Goal: Transaction & Acquisition: Purchase product/service

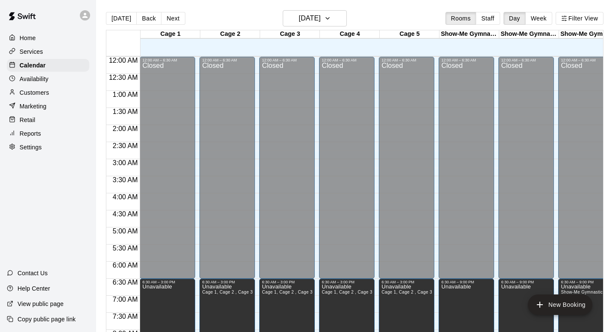
scroll to position [323, 0]
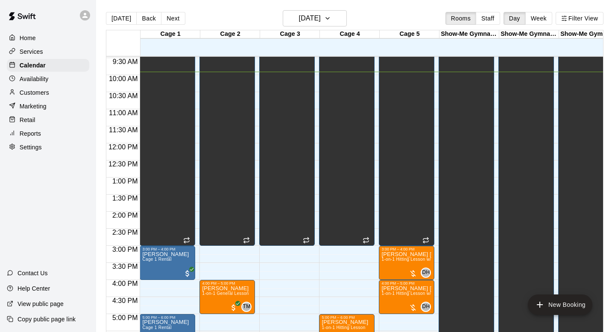
click at [48, 94] on p "Customers" at bounding box center [34, 92] width 29 height 9
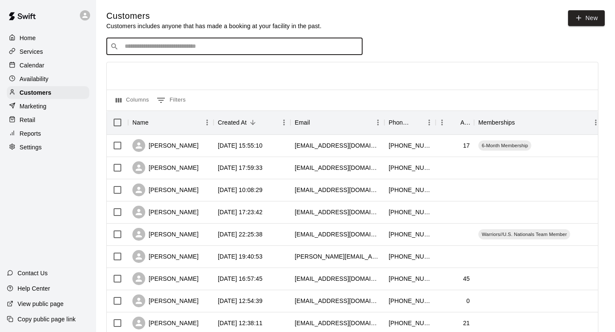
click at [185, 44] on input "Search customers by name or email" at bounding box center [240, 46] width 237 height 9
type input "****"
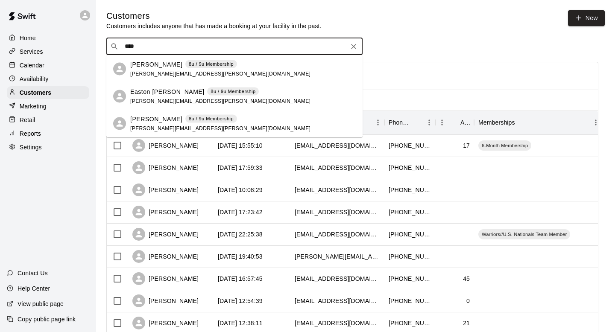
click at [168, 71] on span "tyler.fiedler@rocketmail.com" at bounding box center [220, 73] width 180 height 6
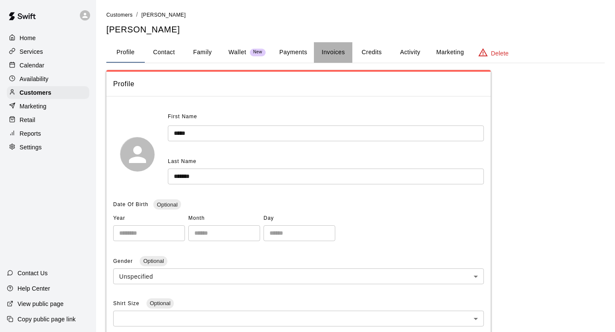
click at [331, 54] on button "Invoices" at bounding box center [333, 52] width 38 height 21
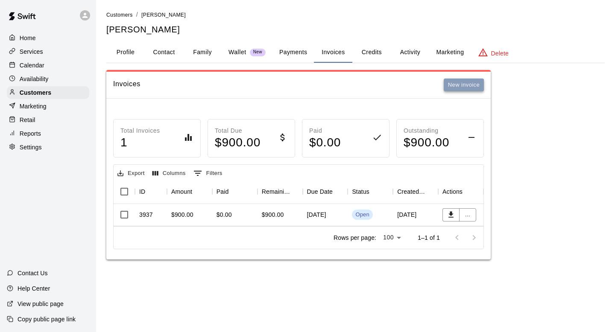
click at [449, 90] on button "New invoice" at bounding box center [464, 85] width 40 height 13
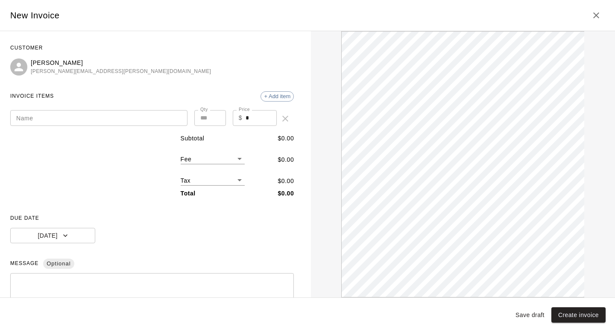
click at [593, 14] on icon "Close" at bounding box center [596, 15] width 10 height 10
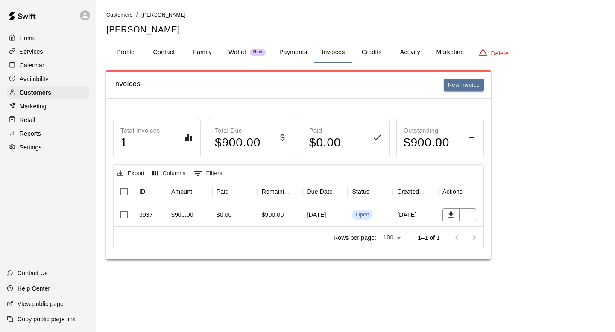
click at [201, 211] on div "$900.00" at bounding box center [189, 215] width 45 height 22
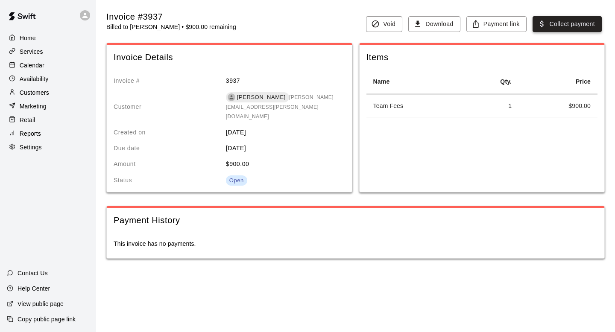
click at [583, 23] on button "Collect payment" at bounding box center [567, 24] width 69 height 16
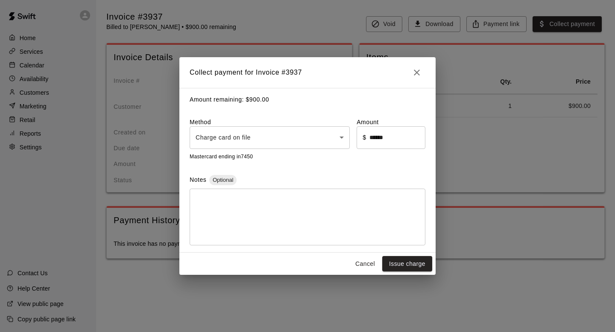
click at [319, 141] on body "Home Services Calendar Availability Customers Marketing Retail Reports Settings…" at bounding box center [307, 138] width 615 height 276
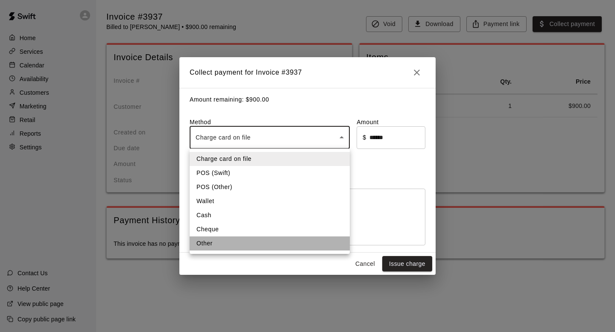
click at [262, 245] on li "Other" at bounding box center [270, 244] width 160 height 14
type input "*****"
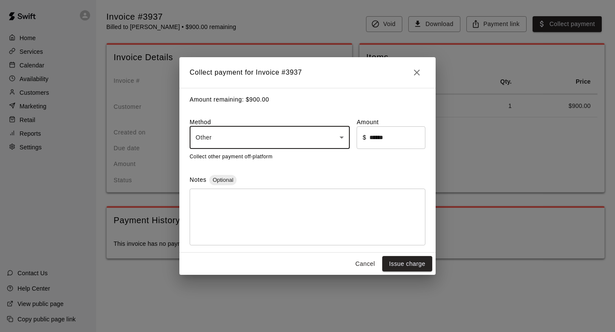
click at [267, 205] on textarea at bounding box center [308, 217] width 224 height 43
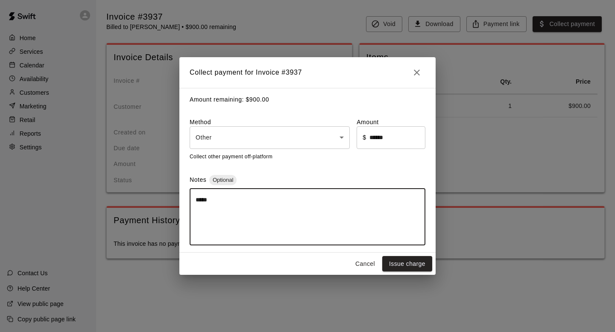
type textarea "*****"
click at [321, 159] on div "Collect other payment off-platform" at bounding box center [308, 157] width 236 height 9
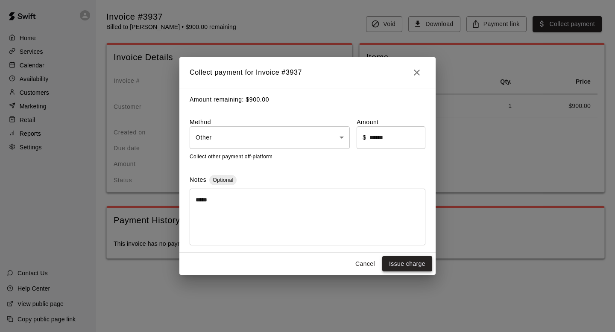
click at [415, 267] on button "Issue charge" at bounding box center [407, 264] width 50 height 16
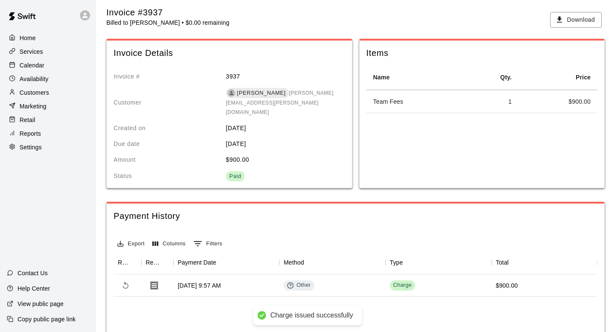
scroll to position [5, 0]
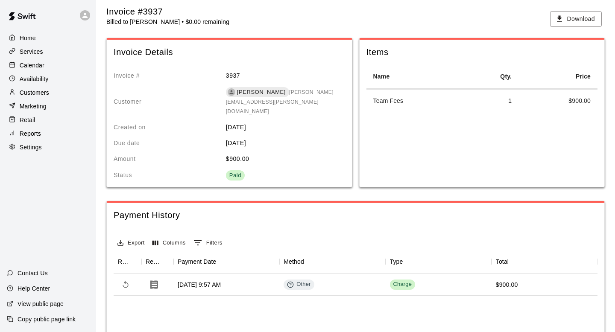
click at [34, 106] on p "Marketing" at bounding box center [33, 106] width 27 height 9
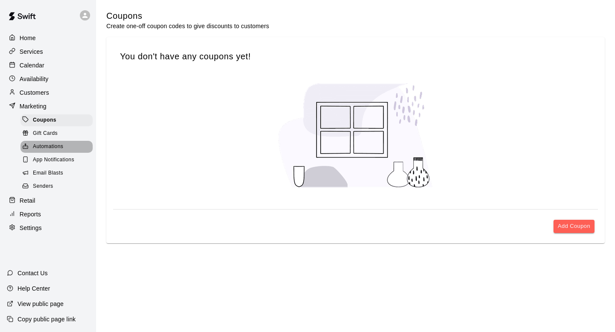
click at [44, 144] on span "Automations" at bounding box center [48, 147] width 30 height 9
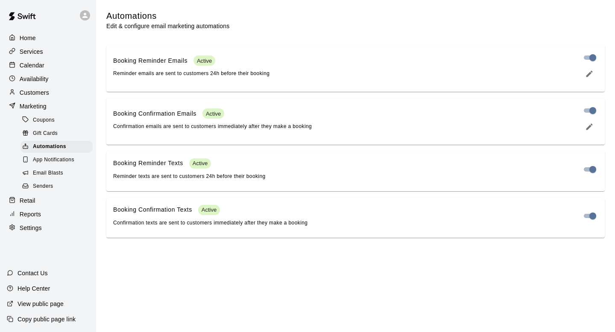
click at [46, 168] on div "Email Blasts" at bounding box center [57, 173] width 72 height 12
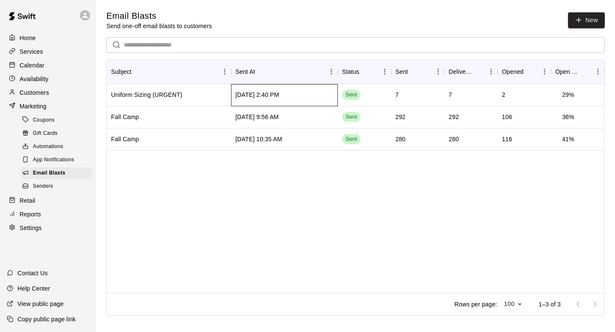
click at [270, 100] on div "Sep 8 2025, 2:40 PM" at bounding box center [284, 95] width 107 height 22
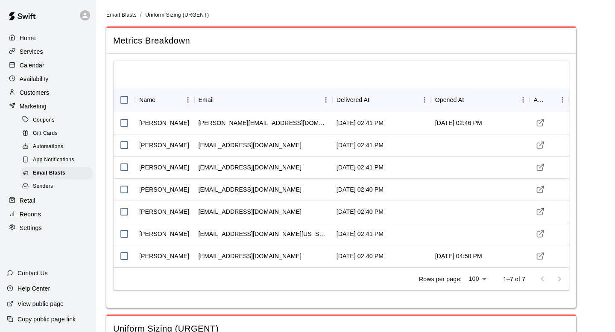
click at [246, 276] on div "Rows per page: 100 *** 1–7 of 7" at bounding box center [341, 279] width 455 height 23
click at [126, 75] on div at bounding box center [341, 74] width 455 height 27
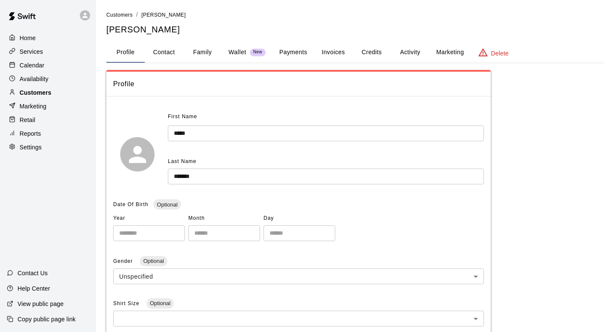
click at [62, 94] on div "Customers" at bounding box center [48, 92] width 82 height 13
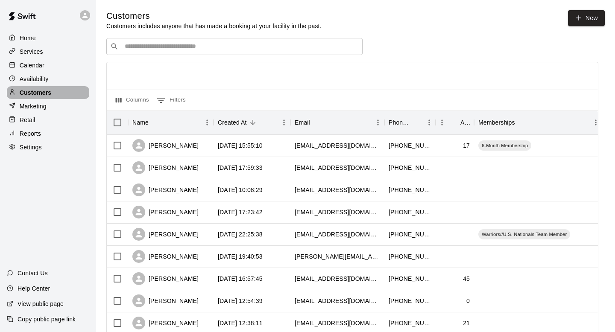
click at [26, 90] on p "Customers" at bounding box center [36, 92] width 32 height 9
